Goal: Transaction & Acquisition: Download file/media

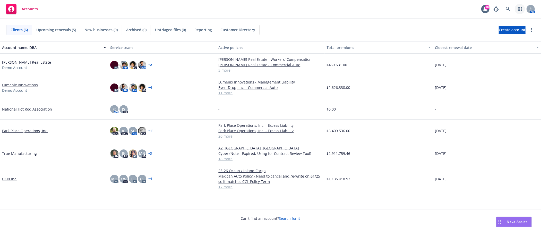
click at [517, 11] on link "button" at bounding box center [520, 9] width 10 height 10
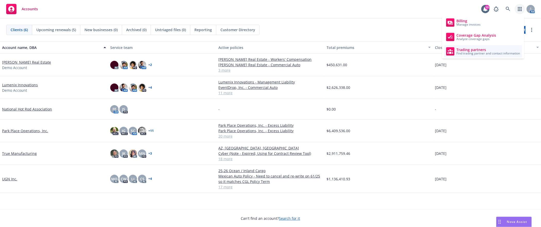
click at [495, 48] on span "Trading partners" at bounding box center [489, 50] width 64 height 4
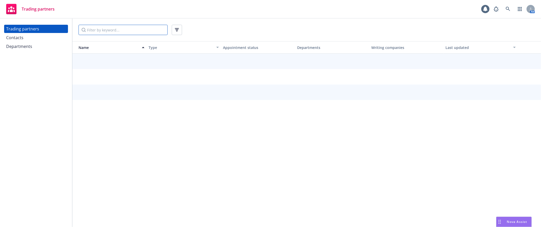
click at [114, 29] on input "Filter by keyword..." at bounding box center [123, 30] width 89 height 10
type input "awac"
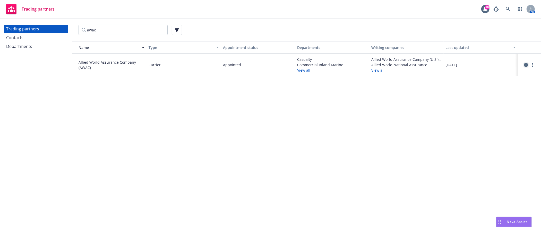
click at [526, 66] on icon "circleInformation" at bounding box center [526, 65] width 4 height 4
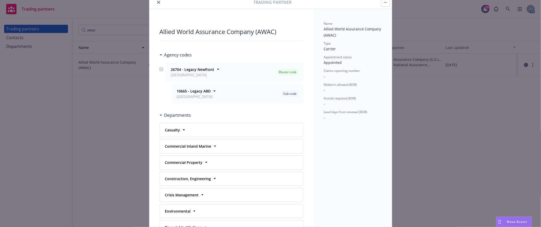
scroll to position [26, 0]
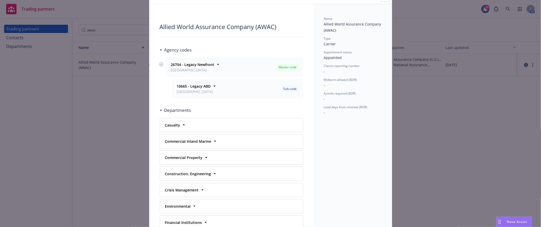
click at [172, 118] on div "Casualty Regions Northern [US_STATE] Line of business Commercial" at bounding box center [231, 125] width 143 height 14
click at [172, 124] on strong "Casualty" at bounding box center [172, 125] width 15 height 5
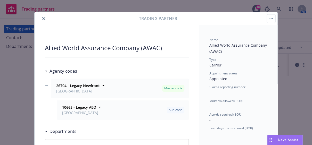
scroll to position [0, 0]
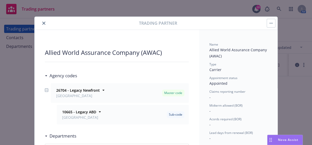
click at [41, 21] on button "close" at bounding box center [44, 23] width 6 height 6
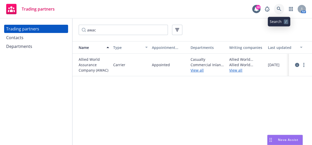
click at [281, 10] on link at bounding box center [278, 9] width 10 height 10
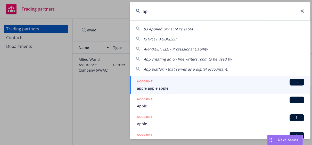
type input "a"
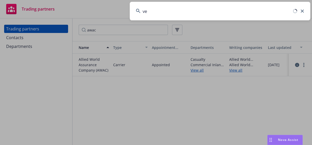
type input "v"
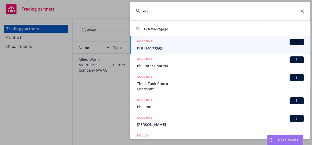
type input "PHH"
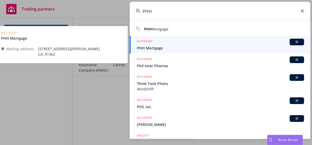
click at [191, 50] on span "PHH Mortgage" at bounding box center [220, 47] width 167 height 5
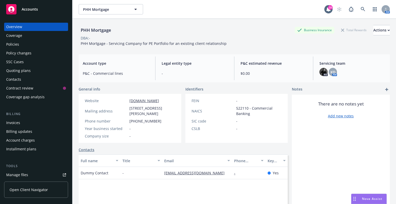
click at [226, 49] on div "PHH Mortgage Business Insurance Total Rewards Actions DBA: - PHH Mortgage - Ser…" at bounding box center [234, 34] width 311 height 31
click at [24, 43] on div "Policies" at bounding box center [36, 44] width 60 height 8
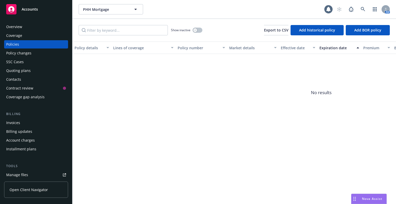
click at [16, 127] on div "Billing updates" at bounding box center [19, 131] width 26 height 8
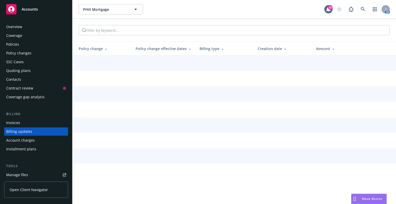
scroll to position [21, 0]
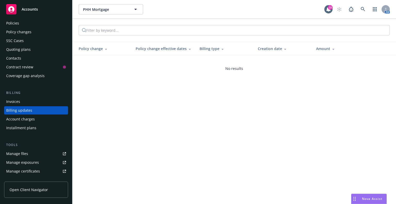
click at [23, 100] on div "Invoices" at bounding box center [36, 101] width 60 height 8
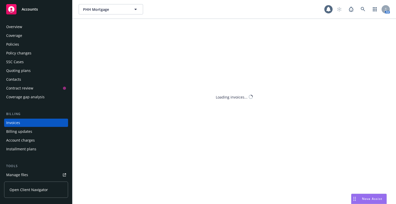
scroll to position [12, 0]
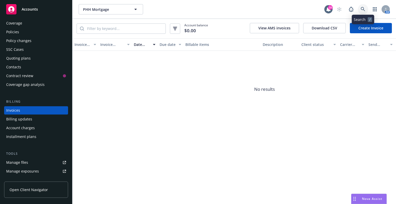
click at [311, 8] on link at bounding box center [362, 9] width 10 height 10
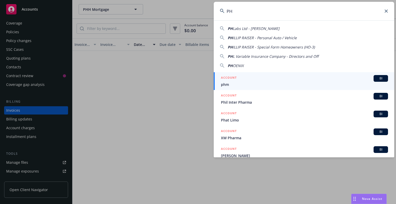
type input "P"
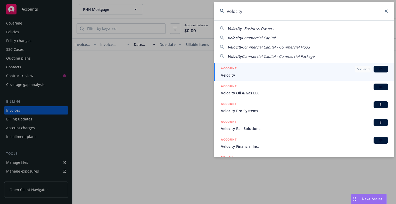
click at [266, 36] on span "Commercial Capital" at bounding box center [259, 37] width 34 height 5
type input "Velocity Commercial Capital"
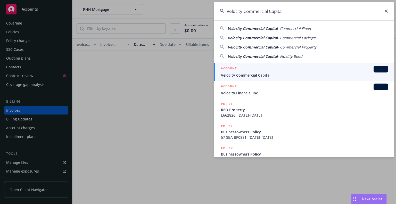
click at [267, 73] on span "Velocity Commercial Capital" at bounding box center [304, 74] width 167 height 5
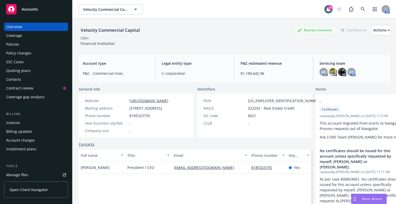
click at [25, 123] on div "Invoices" at bounding box center [36, 122] width 60 height 8
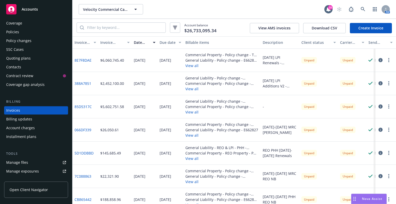
click at [217, 10] on div "Velocity Commercial Capital Velocity Commercial Capital" at bounding box center [201, 9] width 245 height 10
click at [306, 27] on button "Download CSV" at bounding box center [324, 28] width 42 height 10
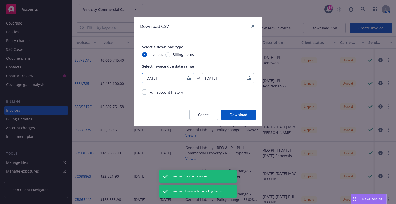
click at [188, 78] on icon "Calendar" at bounding box center [189, 78] width 4 height 4
select select "7"
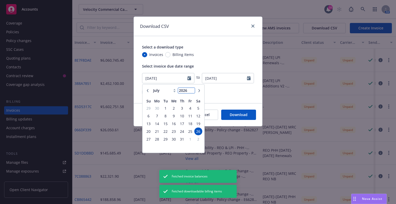
click at [192, 89] on input "2026" at bounding box center [186, 90] width 17 height 5
click at [193, 89] on input "2027" at bounding box center [186, 90] width 17 height 5
click at [193, 92] on input "2026" at bounding box center [186, 90] width 17 height 5
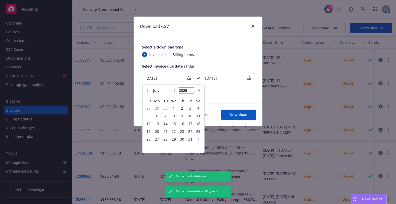
click at [192, 92] on input "2025" at bounding box center [186, 90] width 17 height 5
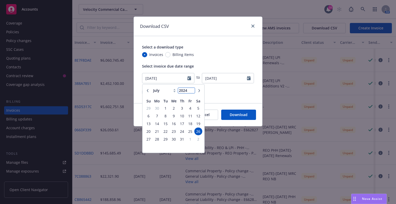
click at [192, 92] on input "2024" at bounding box center [186, 90] width 17 height 5
click at [193, 92] on input "2023" at bounding box center [186, 90] width 17 height 5
type input "2022"
click at [193, 92] on input "2022" at bounding box center [186, 90] width 17 height 5
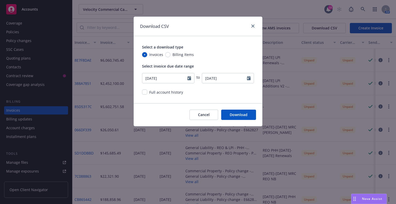
click at [209, 57] on div "Select a download type Invoices Billing Items Select invoice due date range 07/…" at bounding box center [198, 69] width 128 height 67
click at [190, 81] on div at bounding box center [190, 78] width 7 height 10
click at [189, 80] on icon "Calendar" at bounding box center [189, 78] width 4 height 4
select select "7"
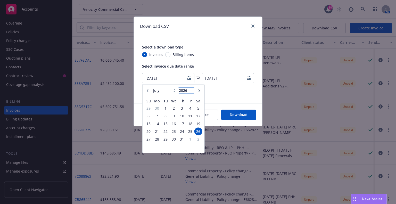
click at [192, 88] on input "2026" at bounding box center [186, 90] width 17 height 5
click at [192, 89] on input "2027" at bounding box center [186, 90] width 17 height 5
click at [192, 92] on input "2026" at bounding box center [186, 90] width 17 height 5
click at [192, 92] on input "2025" at bounding box center [186, 90] width 17 height 5
click at [192, 92] on input "2024" at bounding box center [186, 90] width 17 height 5
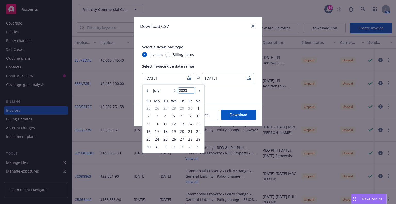
click at [192, 92] on input "2023" at bounding box center [186, 90] width 17 height 5
click at [192, 92] on input "2022" at bounding box center [186, 90] width 17 height 5
type input "2023"
click at [192, 89] on input "2023" at bounding box center [186, 90] width 17 height 5
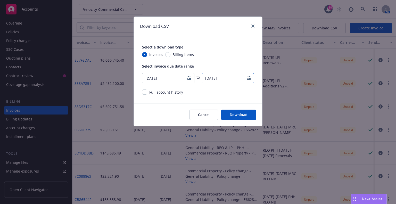
select select "8"
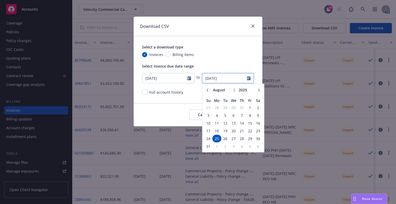
click at [223, 81] on input "08/25/2025" at bounding box center [224, 78] width 45 height 10
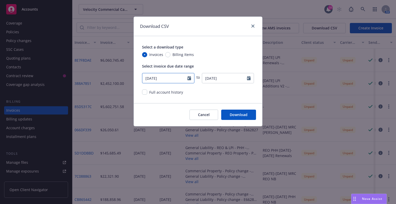
click at [184, 78] on input "07/26/2025" at bounding box center [164, 78] width 45 height 10
select select "7"
click at [191, 77] on icon "Calendar" at bounding box center [189, 78] width 4 height 4
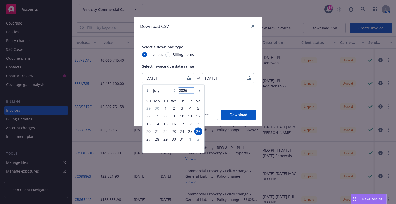
click at [193, 89] on input "2026" at bounding box center [186, 90] width 17 height 5
click at [193, 91] on input "2025" at bounding box center [186, 90] width 17 height 5
click at [193, 91] on input "2024" at bounding box center [186, 90] width 17 height 5
type input "2023"
click at [193, 91] on input "2023" at bounding box center [186, 90] width 17 height 5
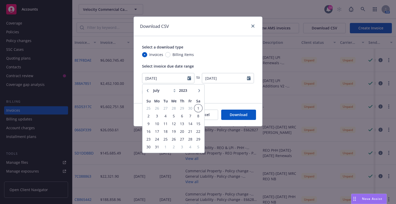
click at [197, 108] on span "1" at bounding box center [197, 108] width 7 height 6
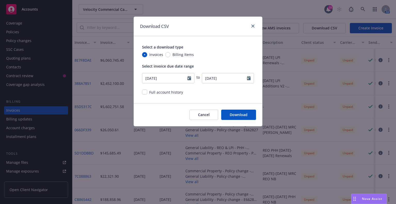
type input "07/01/2023"
select select "8"
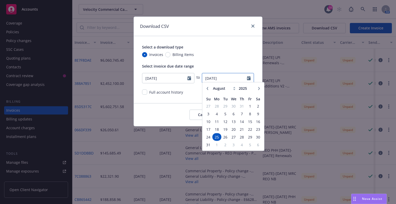
click at [214, 82] on input "08/25/2025" at bounding box center [224, 78] width 45 height 10
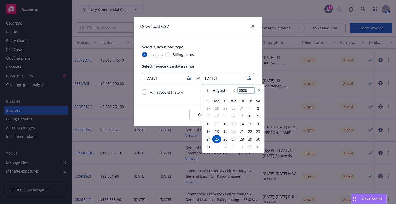
type input "2026"
click at [252, 89] on input "2026" at bounding box center [245, 90] width 17 height 5
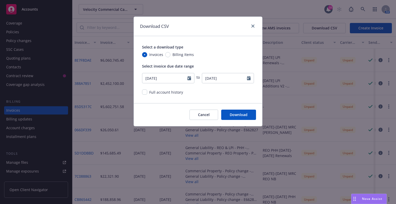
click at [200, 102] on div "Select a download type Invoices Billing Items Select invoice due date range 07/…" at bounding box center [198, 69] width 128 height 67
click at [237, 113] on button "Download" at bounding box center [238, 114] width 35 height 10
